Goal: Task Accomplishment & Management: Use online tool/utility

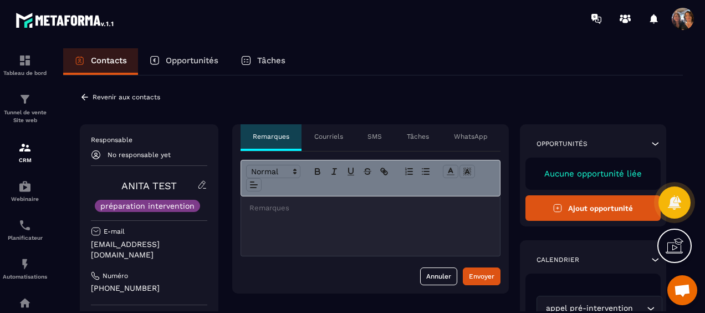
click at [652, 18] on div at bounding box center [654, 19] width 22 height 22
click at [113, 94] on p "Revenir aux contacts" at bounding box center [127, 97] width 68 height 8
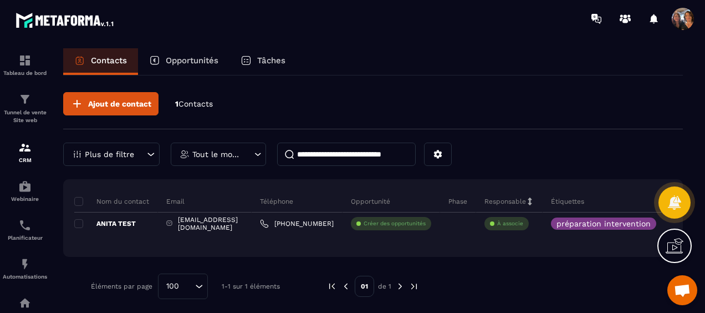
click at [670, 220] on div at bounding box center [675, 202] width 32 height 49
click at [653, 17] on icon at bounding box center [654, 18] width 8 height 9
click at [681, 19] on span at bounding box center [683, 19] width 22 height 22
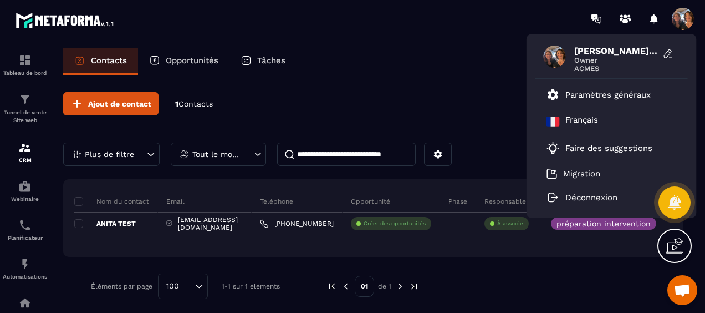
click at [680, 18] on span at bounding box center [683, 19] width 22 height 22
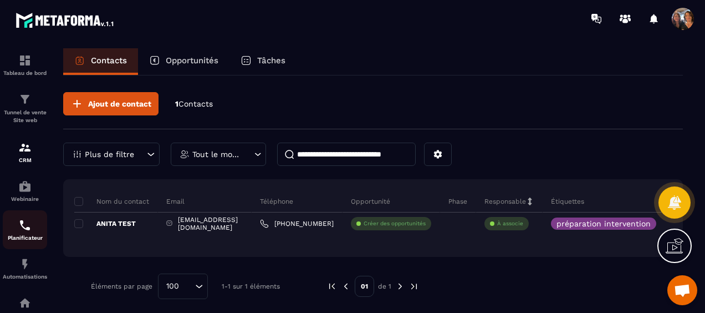
click at [25, 231] on img at bounding box center [24, 224] width 13 height 13
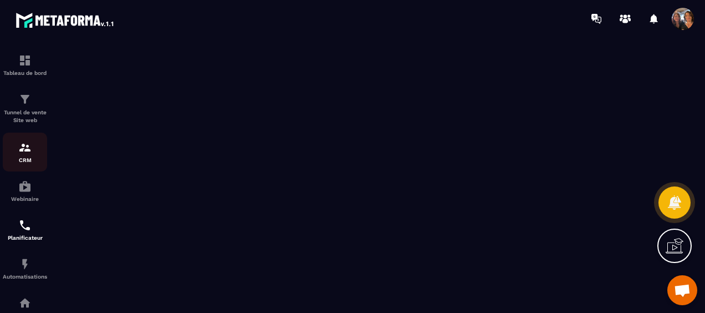
click at [22, 145] on img at bounding box center [24, 147] width 13 height 13
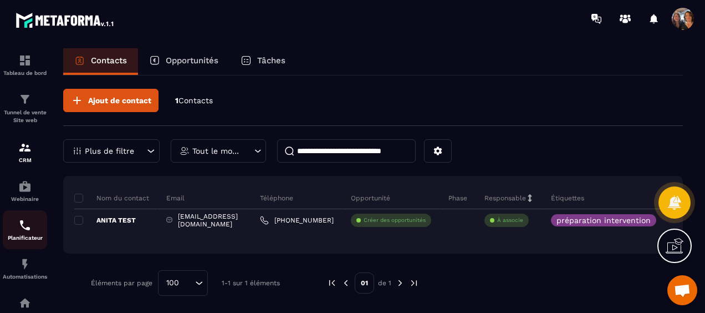
scroll to position [111, 0]
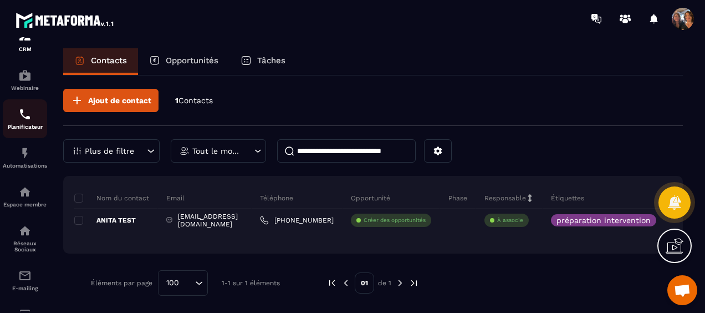
click at [27, 120] on img at bounding box center [24, 114] width 13 height 13
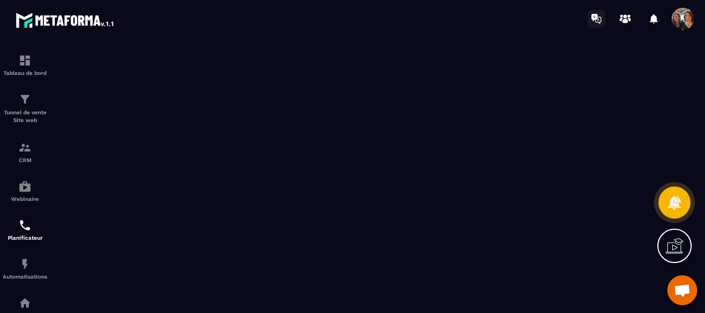
click at [598, 19] on icon at bounding box center [599, 19] width 2 height 2
click at [689, 284] on span "Ouvrir le chat" at bounding box center [683, 291] width 18 height 14
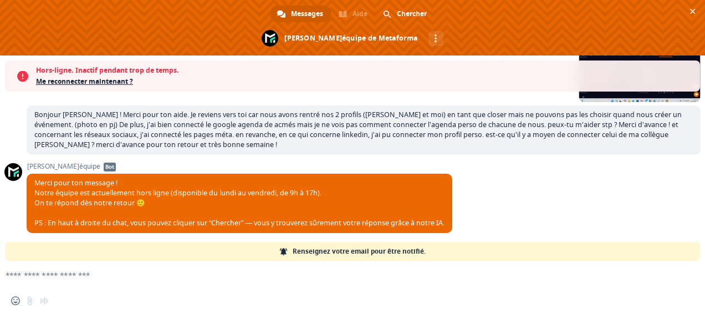
scroll to position [808, 0]
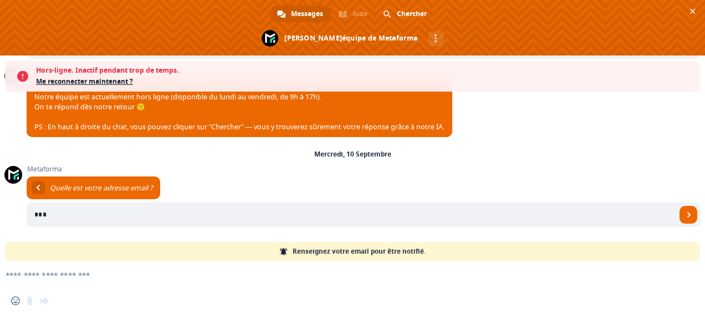
type input "**********"
click at [88, 280] on form at bounding box center [340, 276] width 659 height 30
click at [71, 276] on textarea "Entrez votre message..." at bounding box center [335, 275] width 659 height 10
type textarea "*"
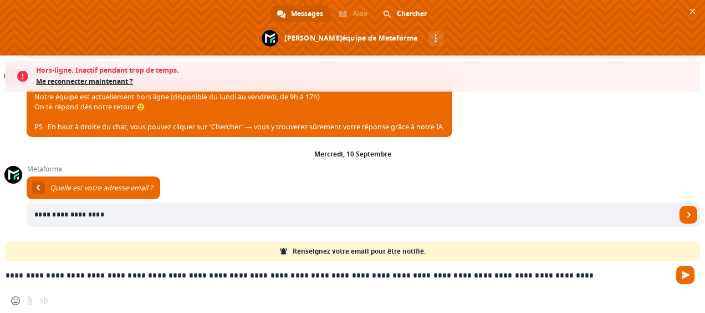
click at [329, 273] on textarea "**********" at bounding box center [335, 275] width 659 height 10
click at [255, 274] on textarea "**********" at bounding box center [335, 275] width 659 height 10
click at [550, 271] on textarea "**********" at bounding box center [335, 275] width 659 height 10
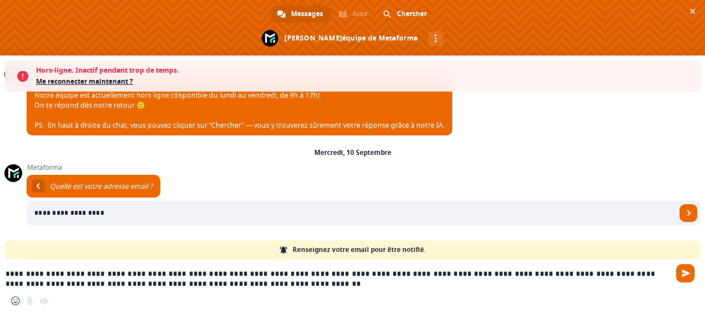
scroll to position [809, 0]
type textarea "**********"
click at [680, 208] on span "Envoyer" at bounding box center [689, 213] width 18 height 18
click at [686, 211] on span "Envoyer" at bounding box center [689, 213] width 6 height 6
click at [365, 223] on input "**********" at bounding box center [352, 213] width 650 height 24
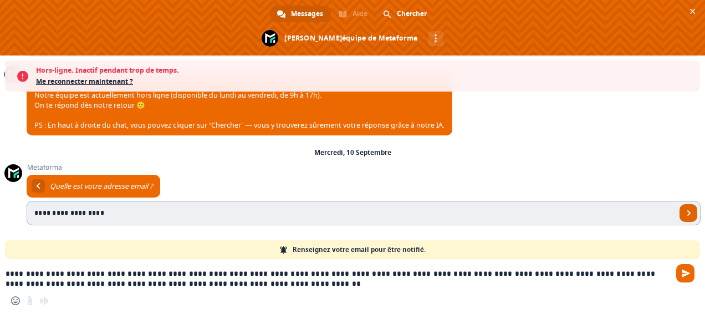
click at [681, 208] on span "Envoyer" at bounding box center [689, 213] width 18 height 18
drag, startPoint x: 342, startPoint y: 283, endPoint x: 4, endPoint y: 276, distance: 337.7
click at [4, 276] on div "**********" at bounding box center [352, 275] width 705 height 32
click at [390, 239] on div "**********" at bounding box center [364, 193] width 674 height 92
click at [604, 288] on div "Insérer un emoji Envoyer un fichier Message audio" at bounding box center [352, 300] width 705 height 24
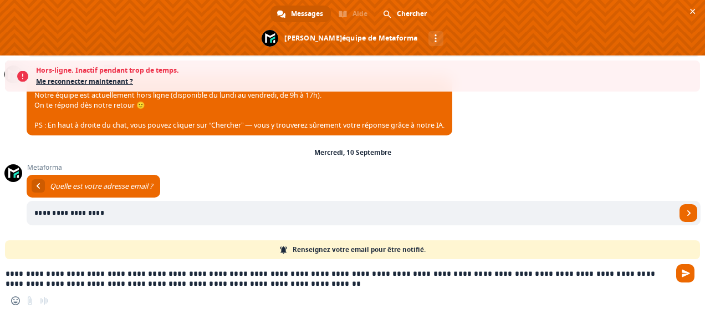
click at [307, 295] on div "Insérer un emoji Envoyer un fichier Message audio" at bounding box center [352, 300] width 705 height 24
click at [355, 220] on input "**********" at bounding box center [352, 213] width 650 height 24
click at [319, 167] on span "Metaforma" at bounding box center [364, 168] width 674 height 8
click at [686, 272] on span "Envoyer" at bounding box center [686, 273] width 8 height 8
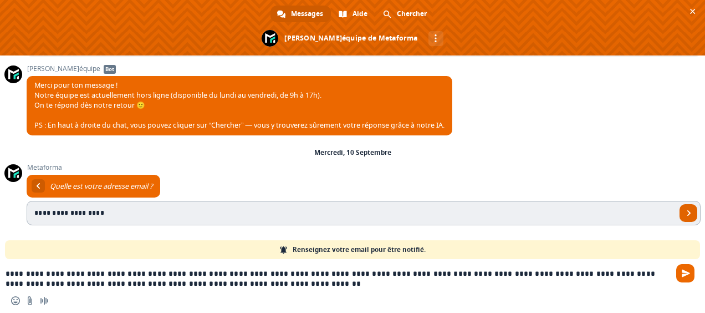
click at [680, 212] on span "Envoyer" at bounding box center [689, 213] width 18 height 18
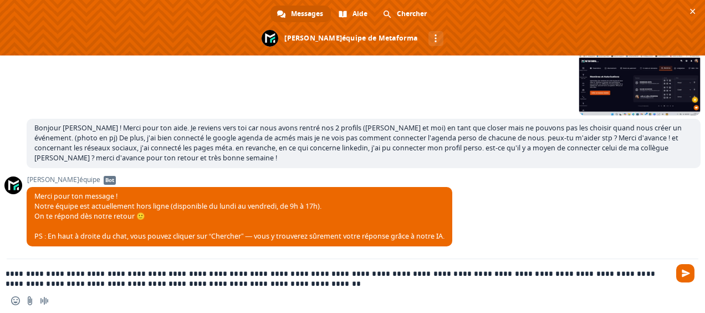
scroll to position [663, 0]
click at [31, 300] on input "Envoyer un fichier" at bounding box center [30, 300] width 9 height 9
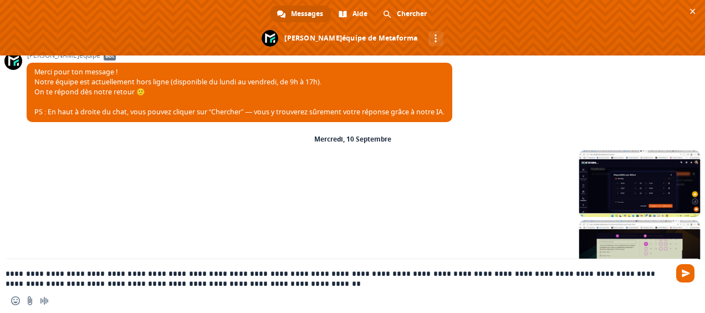
scroll to position [827, 0]
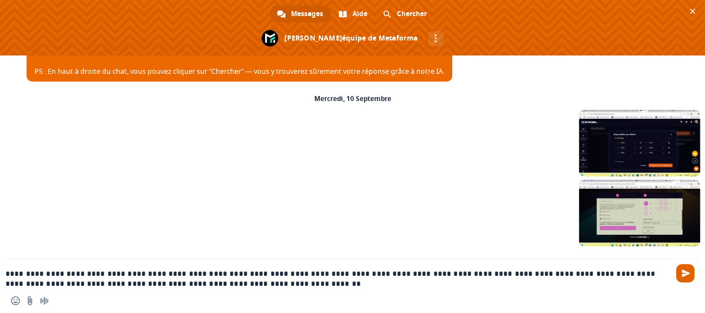
click at [687, 273] on span "Envoyer" at bounding box center [686, 273] width 8 height 8
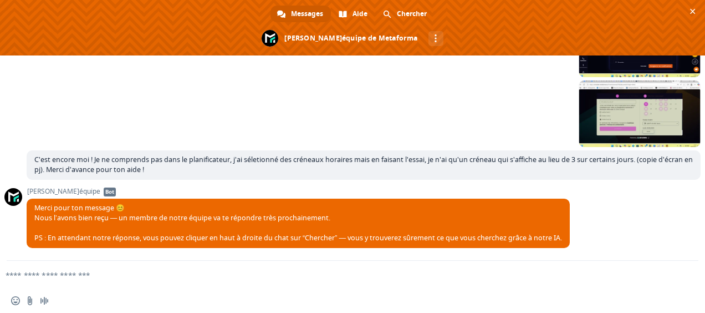
scroll to position [818, 0]
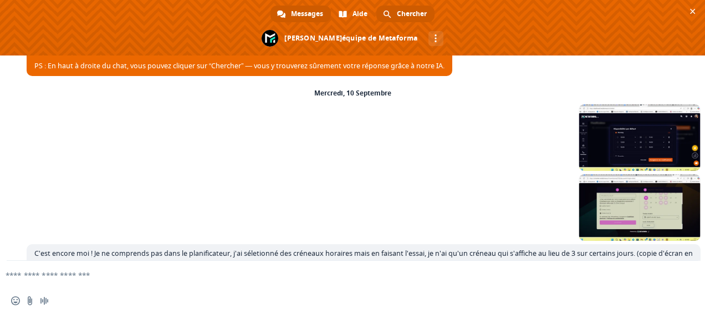
click at [408, 13] on span "Chercher" at bounding box center [412, 14] width 30 height 17
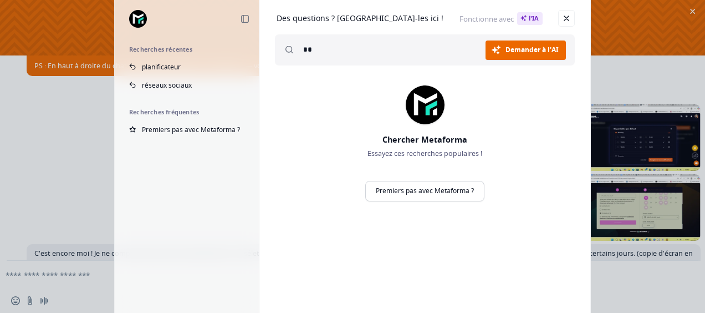
click at [348, 53] on input "**" at bounding box center [394, 49] width 182 height 31
type input "*"
click at [523, 51] on span "Demander à l'AI" at bounding box center [532, 50] width 53 height 7
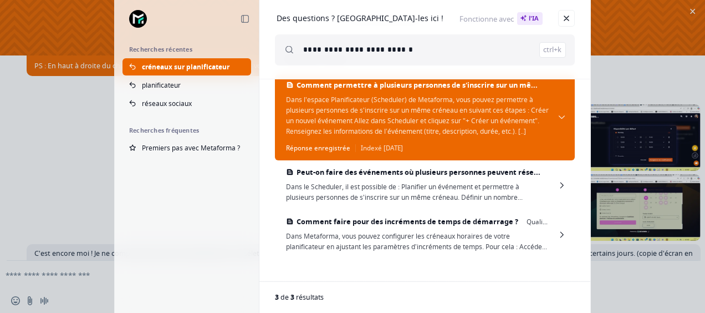
scroll to position [0, 0]
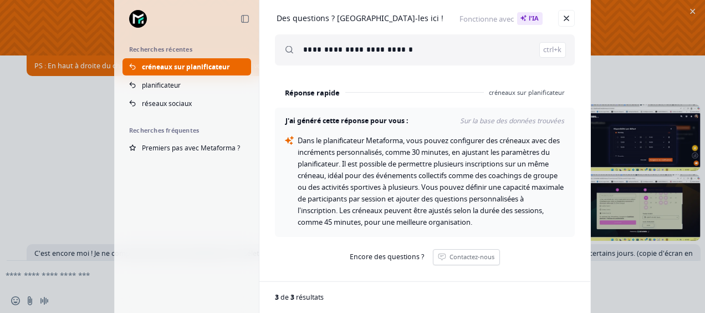
drag, startPoint x: 417, startPoint y: 51, endPoint x: 303, endPoint y: 50, distance: 114.2
click at [303, 50] on input "**********" at bounding box center [434, 49] width 263 height 31
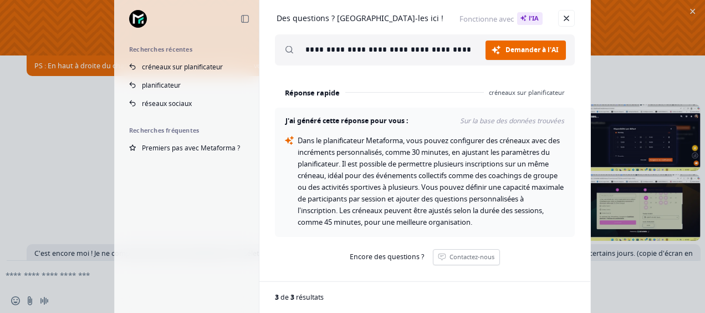
scroll to position [0, 107]
type input "**********"
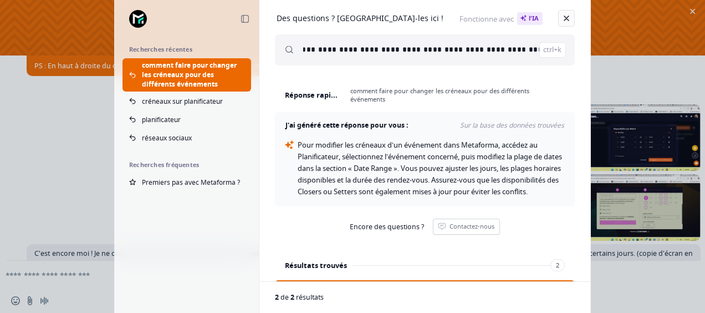
scroll to position [0, 0]
click at [563, 22] on link "Fermer" at bounding box center [566, 18] width 17 height 17
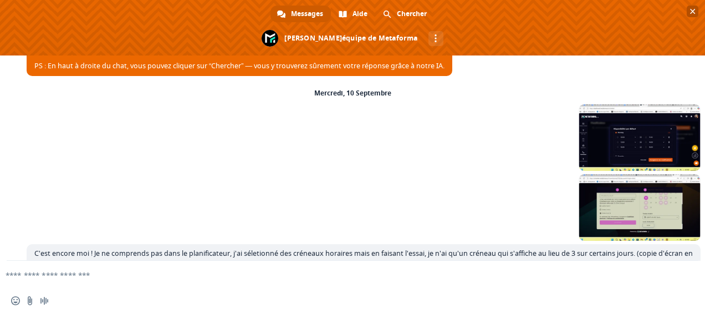
click at [694, 9] on span "Fermer le chat" at bounding box center [693, 12] width 6 height 6
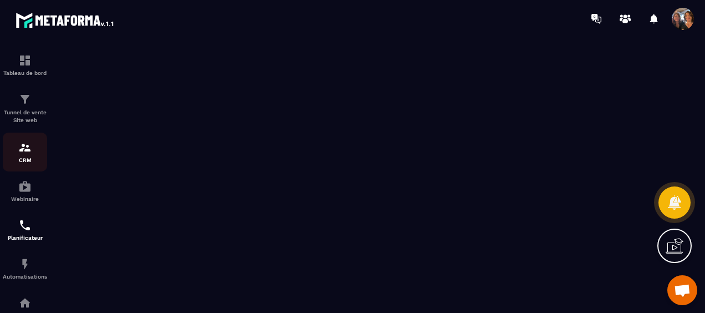
click at [27, 154] on img at bounding box center [24, 147] width 13 height 13
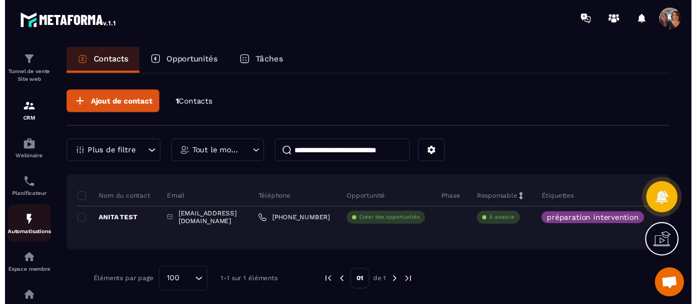
scroll to position [55, 0]
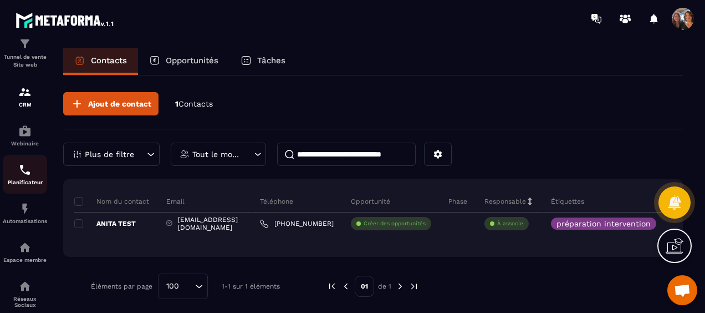
click at [26, 181] on p "Planificateur" at bounding box center [25, 182] width 44 height 6
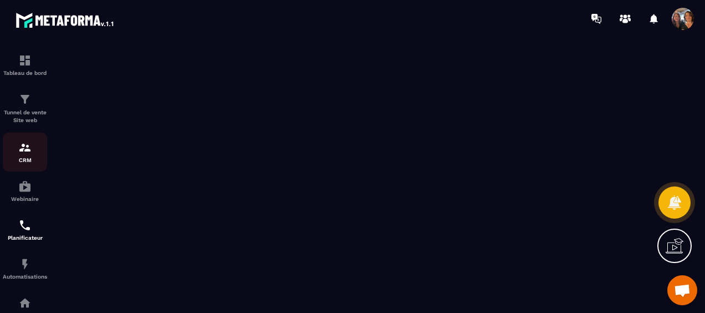
click at [19, 154] on img at bounding box center [24, 147] width 13 height 13
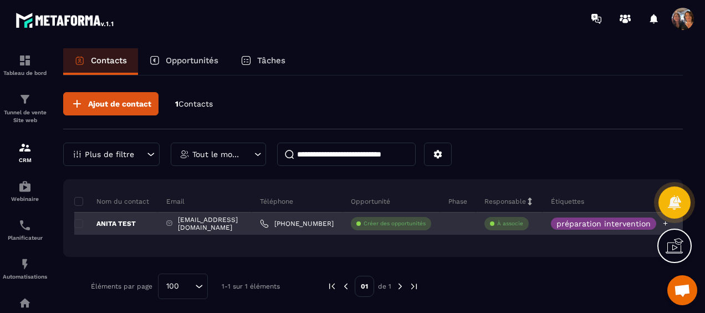
click at [605, 223] on p "préparation intervention" at bounding box center [604, 224] width 94 height 8
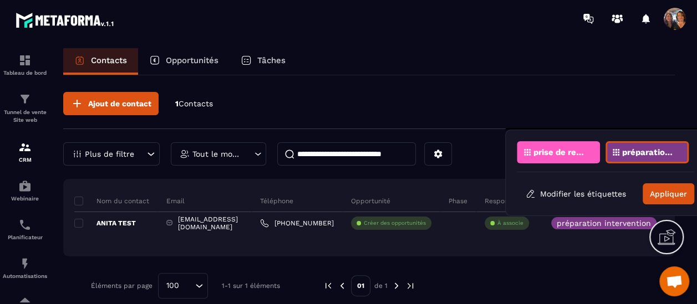
click at [630, 149] on p "préparation intervention" at bounding box center [649, 153] width 54 height 8
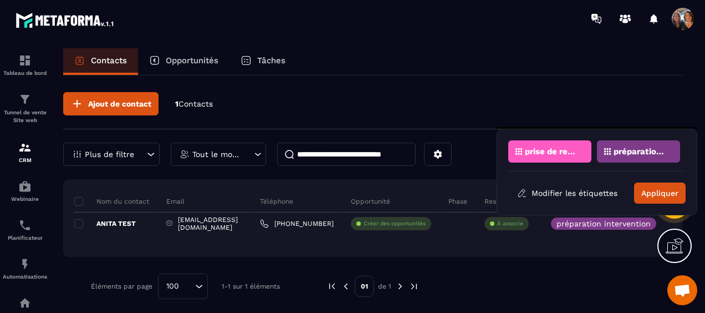
click at [551, 156] on div "prise de rendez-vous vsl" at bounding box center [549, 151] width 83 height 22
click at [631, 151] on p "préparation intervention" at bounding box center [641, 151] width 54 height 8
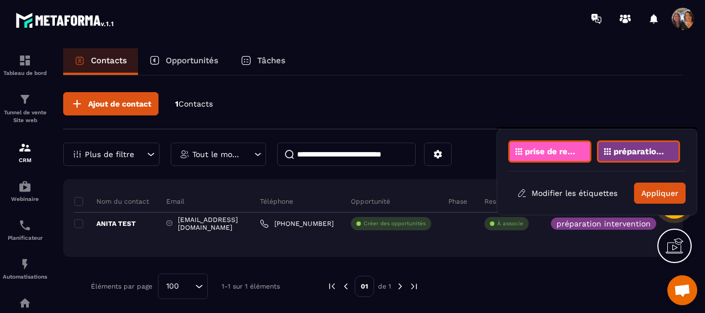
click at [266, 58] on p "Tâches" at bounding box center [271, 60] width 28 height 10
